Goal: Task Accomplishment & Management: Manage account settings

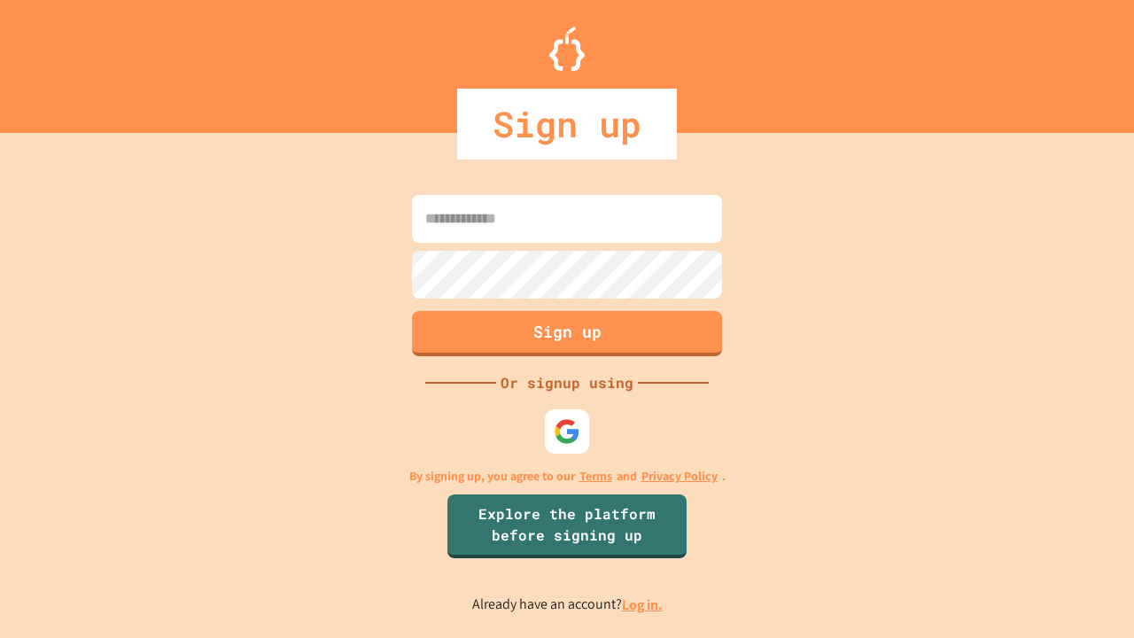
click at [643, 604] on link "Log in." at bounding box center [642, 604] width 41 height 19
